Goal: Obtain resource: Obtain resource

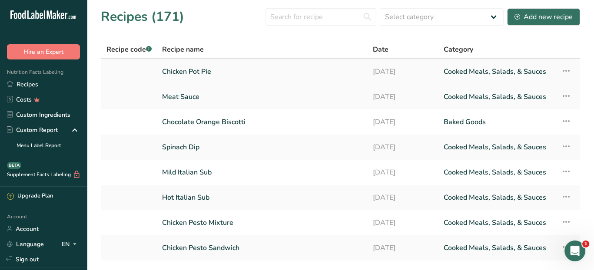
click at [175, 70] on link "Chicken Pot Pie" at bounding box center [262, 72] width 200 height 18
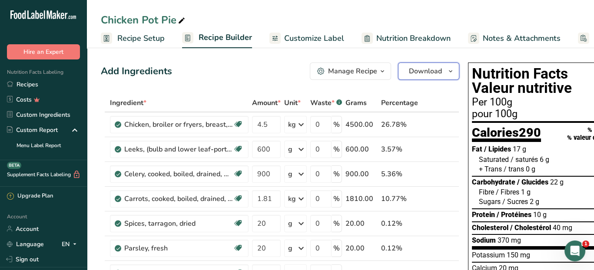
click at [447, 73] on icon "button" at bounding box center [450, 71] width 7 height 11
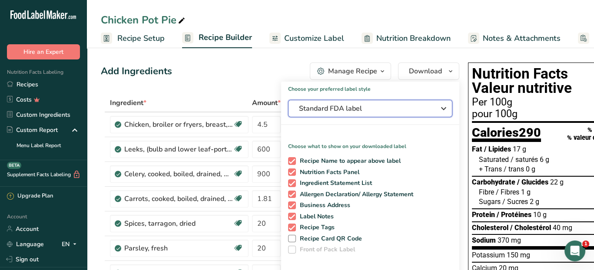
click at [445, 106] on icon "button" at bounding box center [444, 109] width 10 height 16
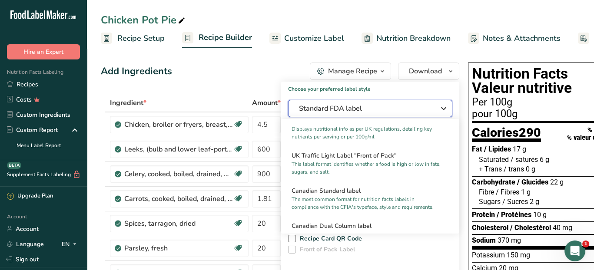
scroll to position [332, 0]
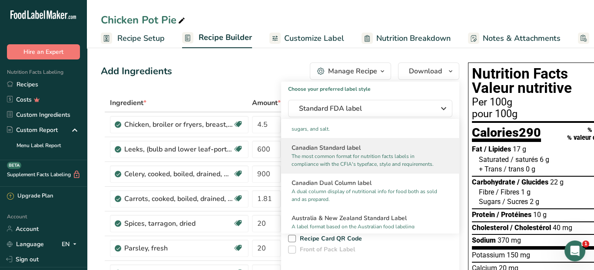
click at [351, 168] on p "The most common format for nutrition facts labels in compliance with the CFIA's…" at bounding box center [367, 161] width 150 height 16
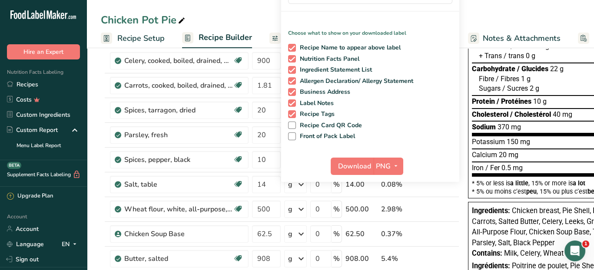
scroll to position [130, 0]
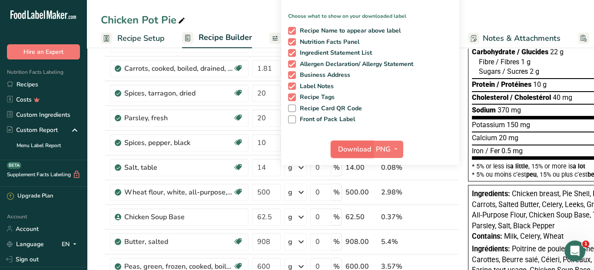
click at [357, 151] on span "Download" at bounding box center [354, 149] width 33 height 10
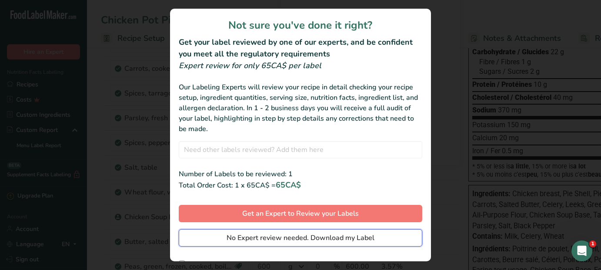
click at [328, 239] on span "No Expert review needed. Download my Label" at bounding box center [300, 238] width 148 height 10
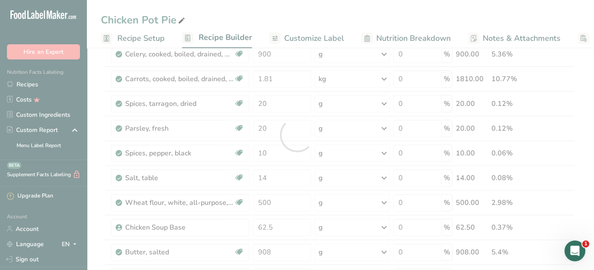
scroll to position [0, 0]
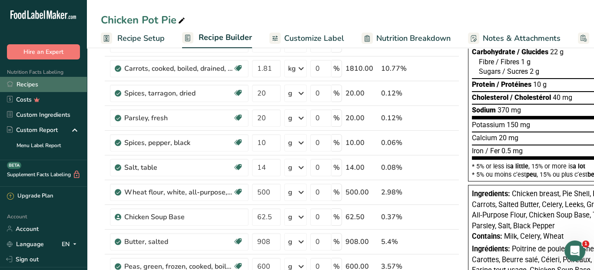
click at [38, 85] on link "Recipes" at bounding box center [43, 84] width 87 height 15
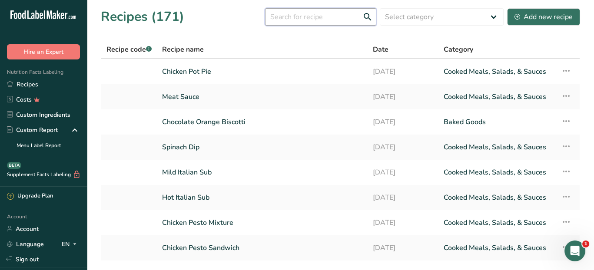
click at [294, 15] on input "text" at bounding box center [320, 16] width 111 height 17
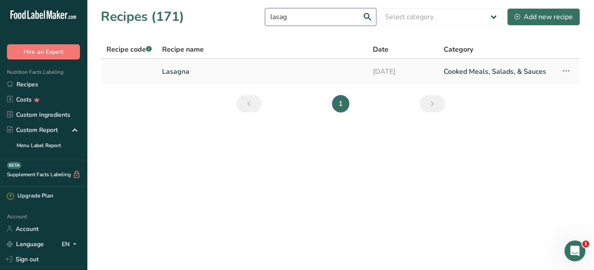
type input "lasag"
click at [190, 73] on link "Lasagna" at bounding box center [262, 72] width 200 height 18
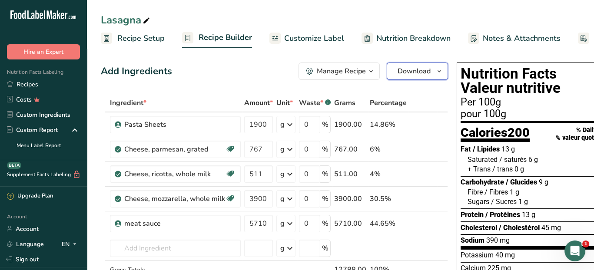
click at [436, 74] on icon "button" at bounding box center [439, 71] width 7 height 11
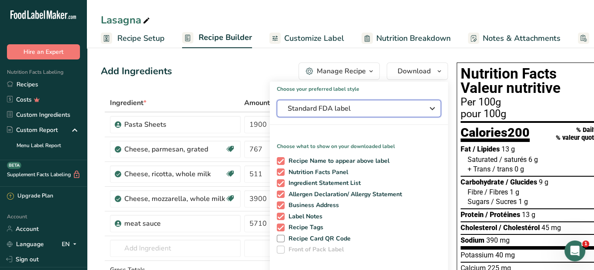
click at [431, 106] on icon "button" at bounding box center [432, 109] width 10 height 16
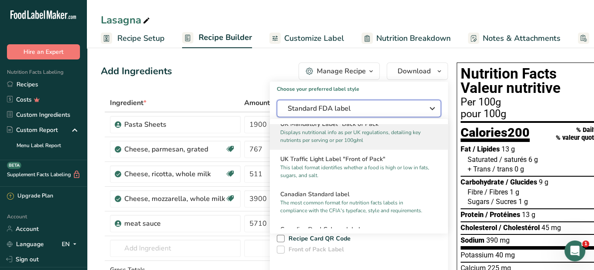
scroll to position [304, 0]
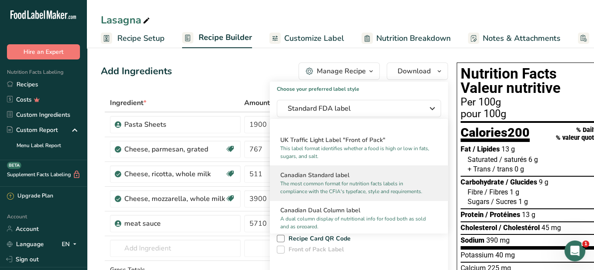
click at [385, 180] on h2 "Canadian Standard label" at bounding box center [358, 175] width 157 height 9
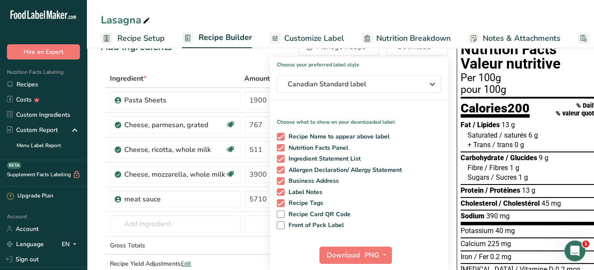
scroll to position [43, 0]
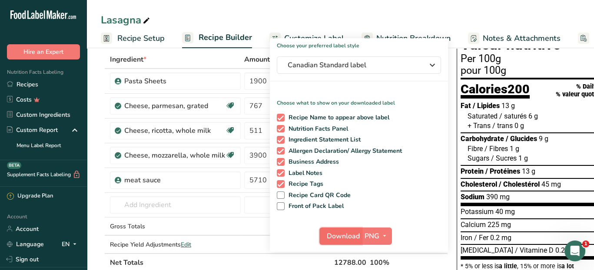
click at [327, 237] on span "Download" at bounding box center [343, 236] width 33 height 10
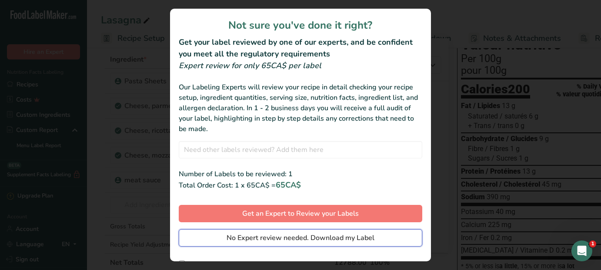
click at [315, 241] on span "No Expert review needed. Download my Label" at bounding box center [300, 238] width 148 height 10
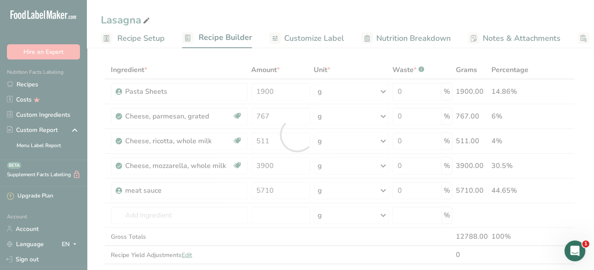
scroll to position [0, 0]
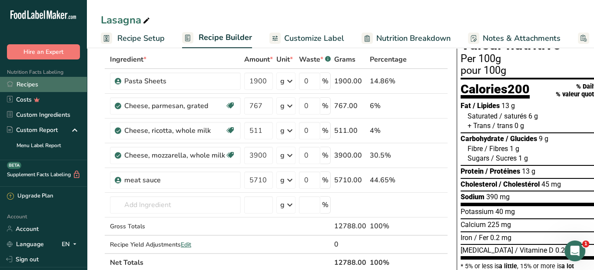
click at [31, 83] on link "Recipes" at bounding box center [43, 84] width 87 height 15
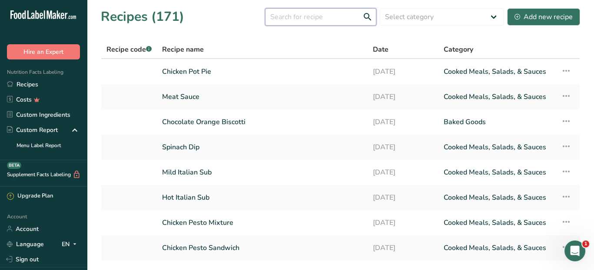
click at [292, 17] on input "text" at bounding box center [320, 16] width 111 height 17
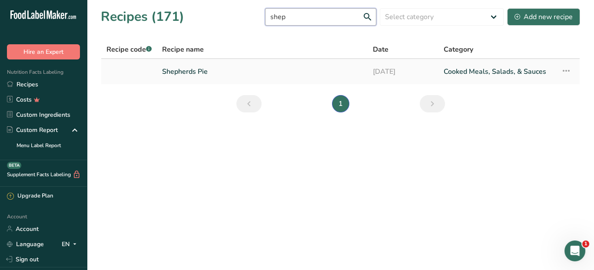
type input "shep"
click at [176, 76] on link "Shepherds Pie" at bounding box center [262, 72] width 200 height 18
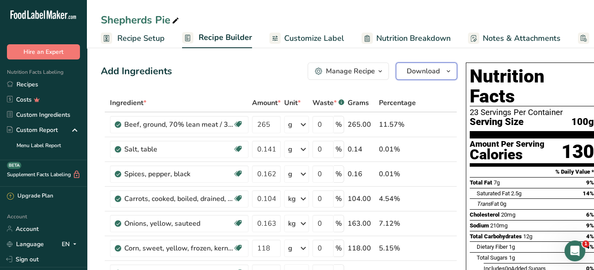
click at [452, 69] on button "Download" at bounding box center [426, 71] width 61 height 17
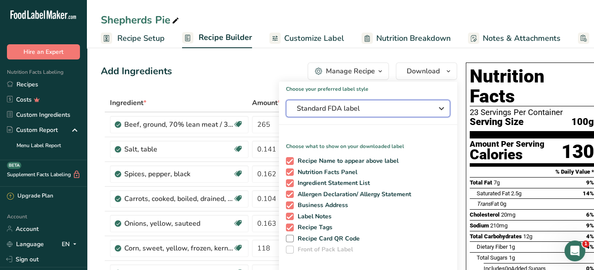
click at [440, 110] on icon "button" at bounding box center [441, 109] width 10 height 16
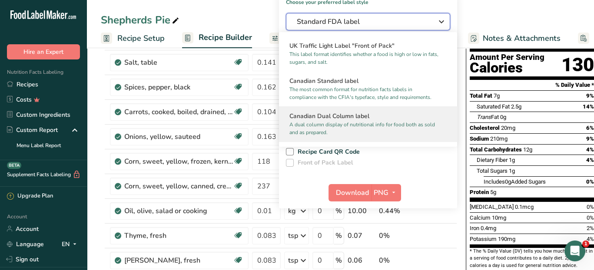
scroll to position [313, 0]
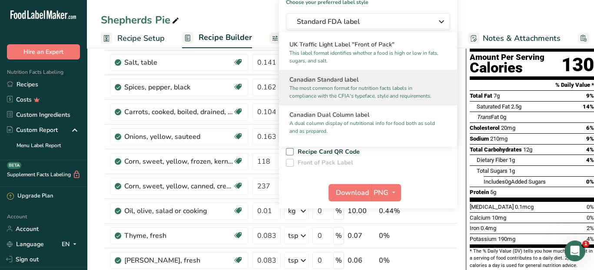
click at [381, 97] on p "The most common format for nutrition facts labels in compliance with the CFIA's…" at bounding box center [364, 92] width 150 height 16
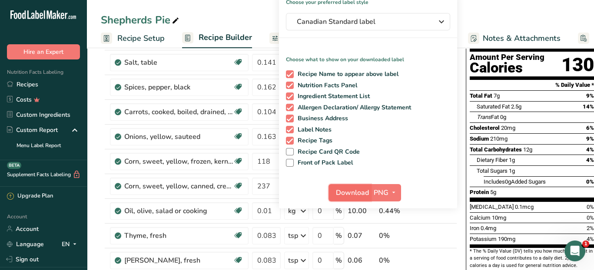
click at [357, 191] on span "Download" at bounding box center [352, 193] width 33 height 10
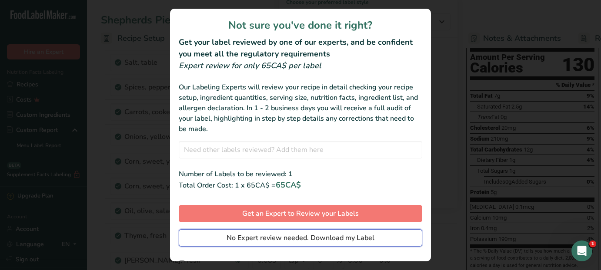
click at [310, 239] on span "No Expert review needed. Download my Label" at bounding box center [300, 238] width 148 height 10
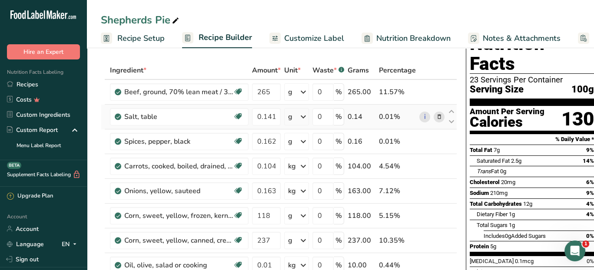
scroll to position [0, 0]
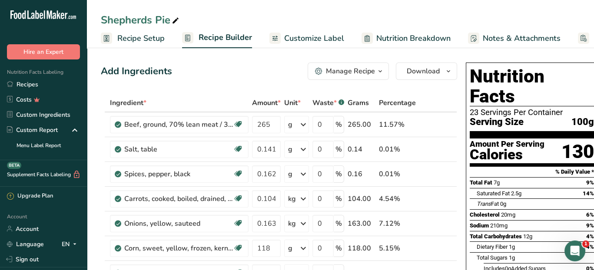
click at [575, 15] on div "Shepherds Pie" at bounding box center [340, 20] width 507 height 16
click at [24, 86] on link "Recipes" at bounding box center [43, 84] width 87 height 15
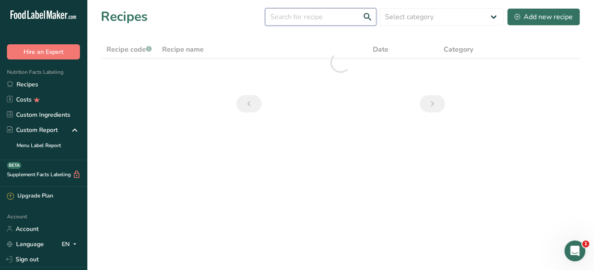
click at [297, 20] on input "text" at bounding box center [320, 16] width 111 height 17
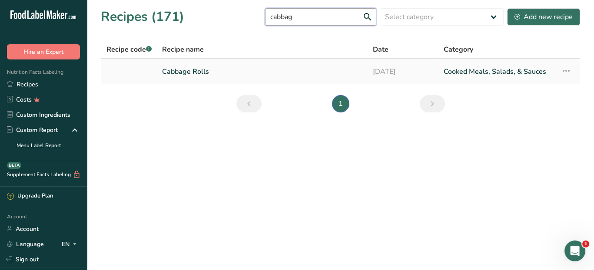
type input "cabbag"
click at [194, 65] on link "Cabbage Rolls" at bounding box center [262, 72] width 200 height 18
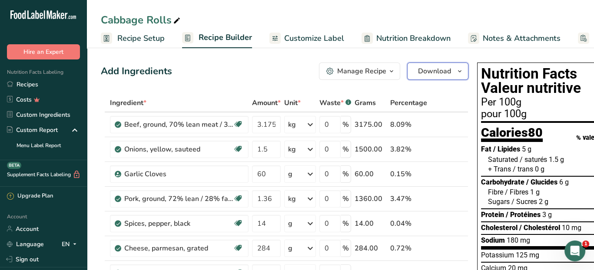
click at [456, 69] on icon "button" at bounding box center [459, 71] width 7 height 11
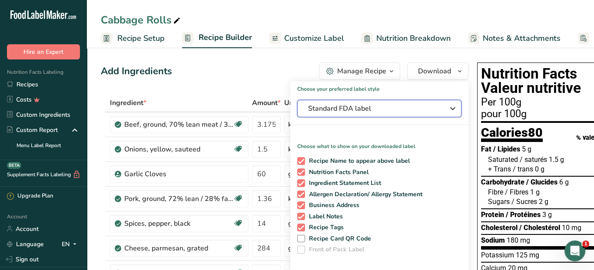
click at [449, 112] on icon "button" at bounding box center [453, 109] width 10 height 16
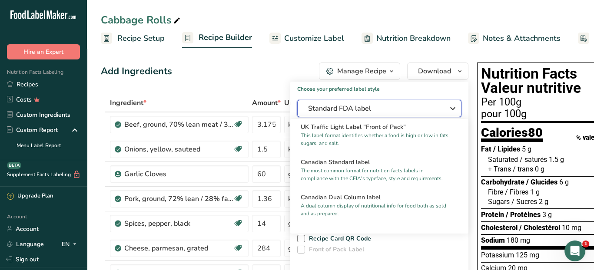
scroll to position [320, 0]
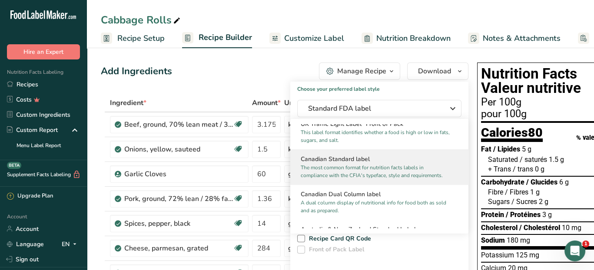
click at [395, 179] on p "The most common format for nutrition facts labels in compliance with the CFIA's…" at bounding box center [376, 172] width 150 height 16
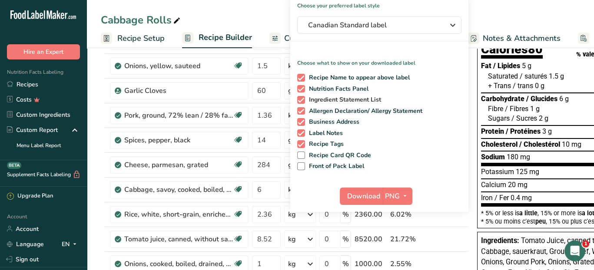
scroll to position [87, 0]
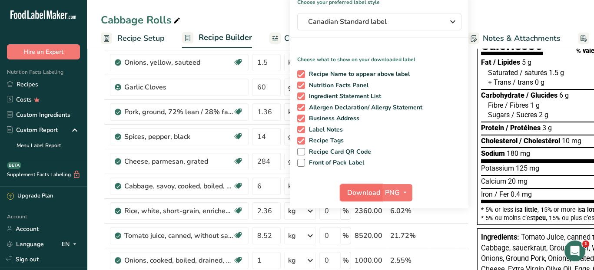
click at [372, 194] on span "Download" at bounding box center [363, 193] width 33 height 10
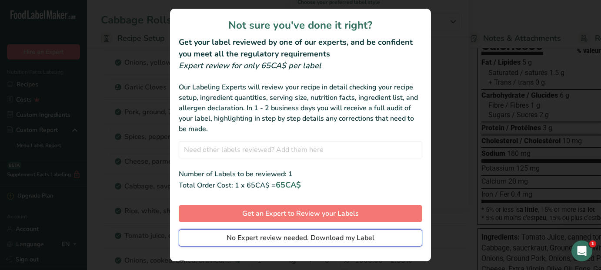
click at [305, 240] on span "No Expert review needed. Download my Label" at bounding box center [300, 238] width 148 height 10
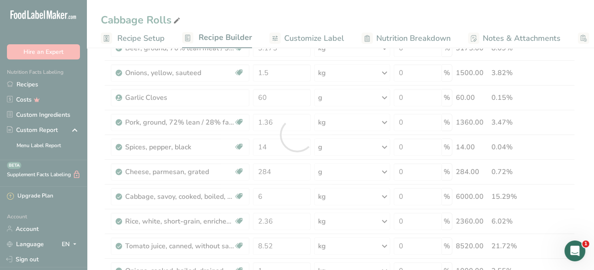
scroll to position [0, 0]
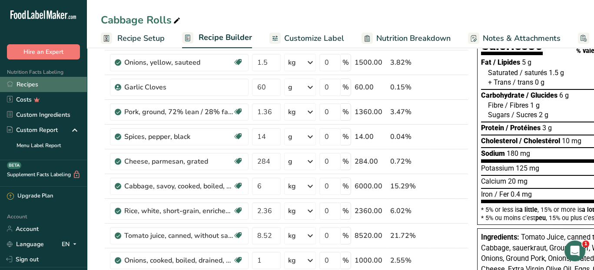
click at [30, 86] on link "Recipes" at bounding box center [43, 84] width 87 height 15
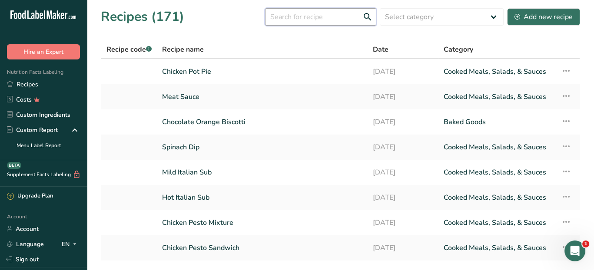
click at [311, 18] on input "text" at bounding box center [320, 16] width 111 height 17
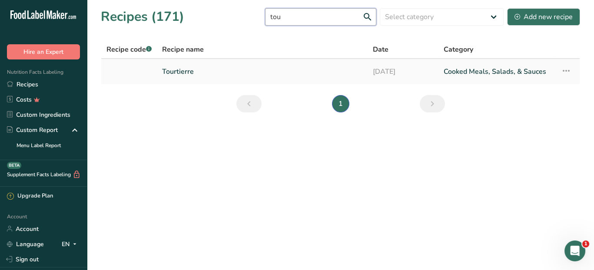
type input "tou"
click at [203, 71] on link "Tourtierre" at bounding box center [262, 72] width 200 height 18
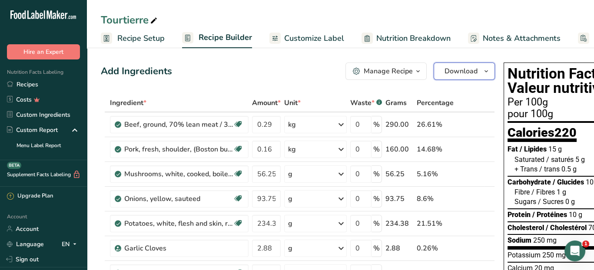
click at [468, 70] on span "Download" at bounding box center [461, 71] width 33 height 10
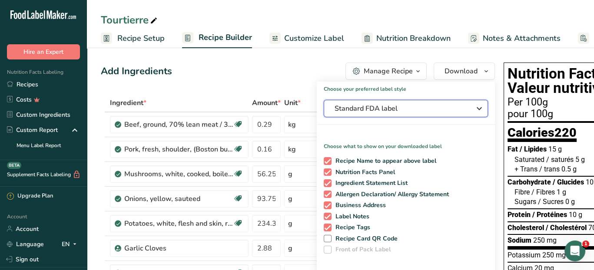
click at [475, 110] on icon "button" at bounding box center [479, 109] width 10 height 16
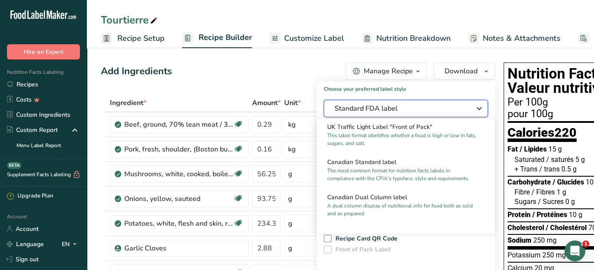
scroll to position [320, 0]
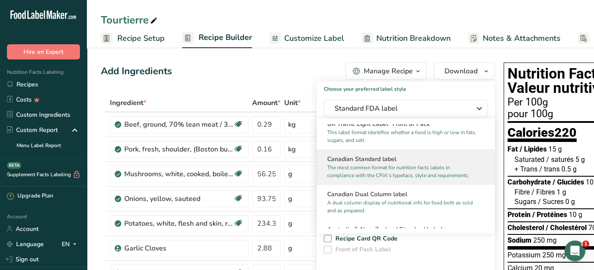
click at [442, 178] on p "The most common format for nutrition facts labels in compliance with the CFIA's…" at bounding box center [402, 172] width 150 height 16
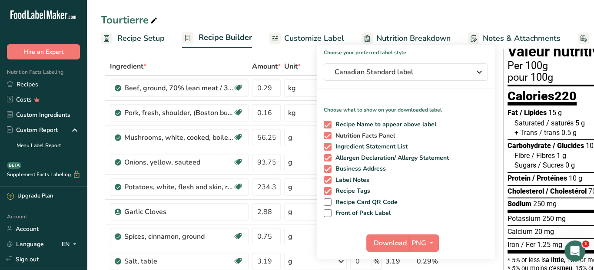
scroll to position [87, 0]
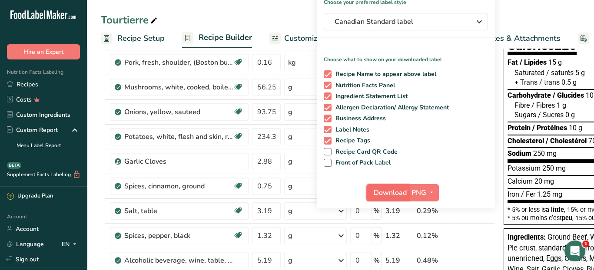
click at [386, 191] on span "Download" at bounding box center [390, 193] width 33 height 10
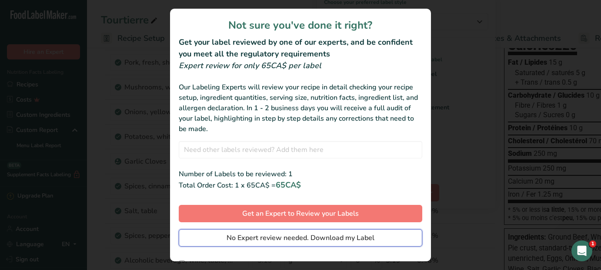
click at [352, 233] on span "No Expert review needed. Download my Label" at bounding box center [300, 238] width 148 height 10
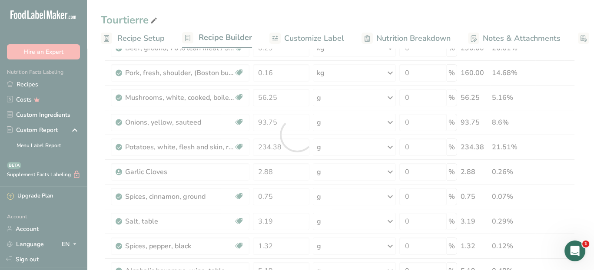
scroll to position [0, 0]
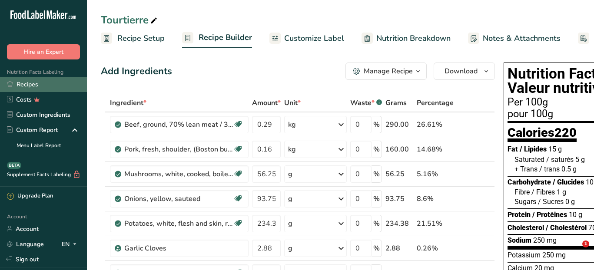
drag, startPoint x: 0, startPoint y: 0, endPoint x: 31, endPoint y: 83, distance: 88.2
click at [31, 82] on link "Recipes" at bounding box center [43, 84] width 87 height 15
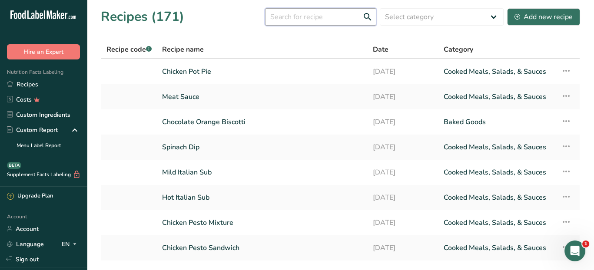
click at [289, 20] on input "text" at bounding box center [320, 16] width 111 height 17
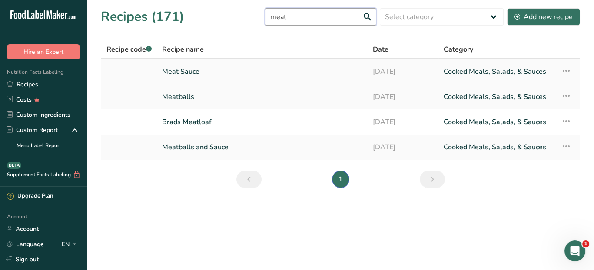
type input "meat"
click at [198, 69] on link "Meat Sauce" at bounding box center [262, 72] width 200 height 18
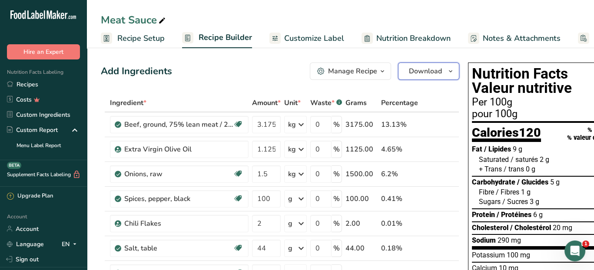
click at [441, 75] on button "Download" at bounding box center [428, 71] width 61 height 17
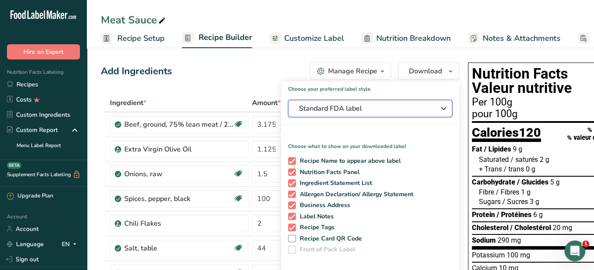
click at [440, 109] on icon "button" at bounding box center [444, 109] width 10 height 16
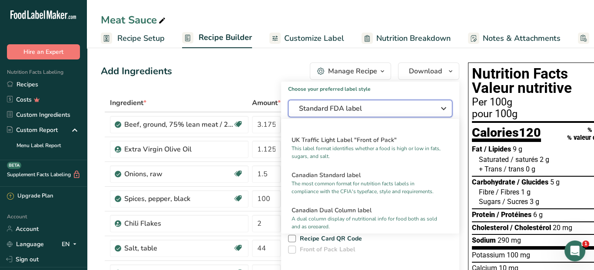
scroll to position [333, 0]
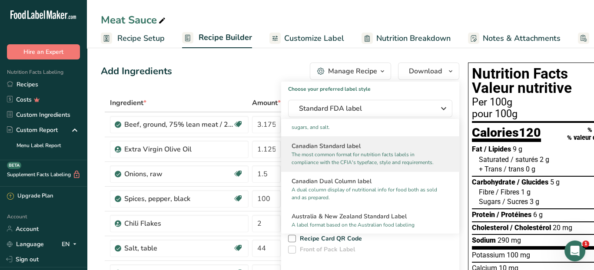
click at [419, 166] on p "The most common format for nutrition facts labels in compliance with the CFIA's…" at bounding box center [367, 159] width 150 height 16
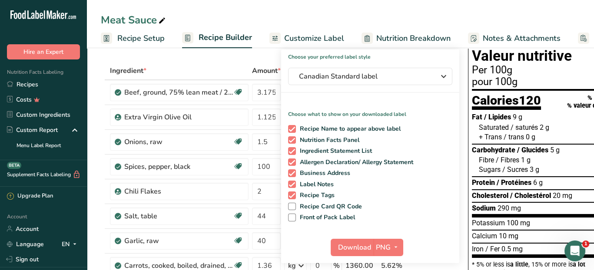
scroll to position [87, 0]
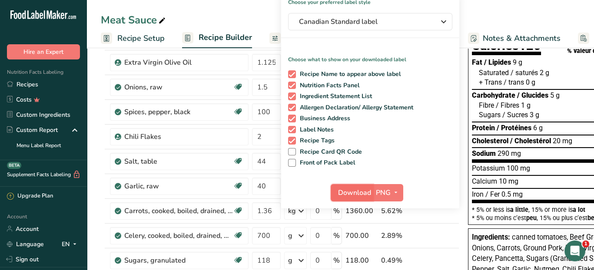
click at [355, 192] on span "Download" at bounding box center [354, 193] width 33 height 10
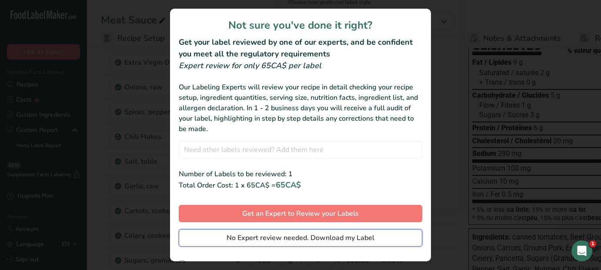
click at [339, 233] on span "No Expert review needed. Download my Label" at bounding box center [300, 238] width 148 height 10
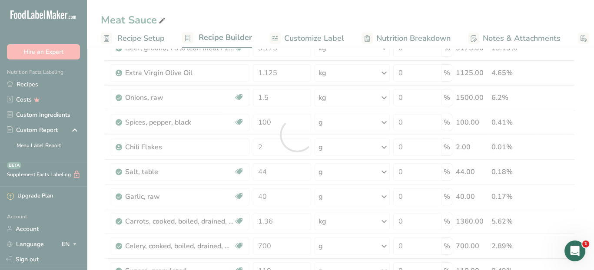
scroll to position [0, 0]
